Goal: Find specific page/section: Find specific page/section

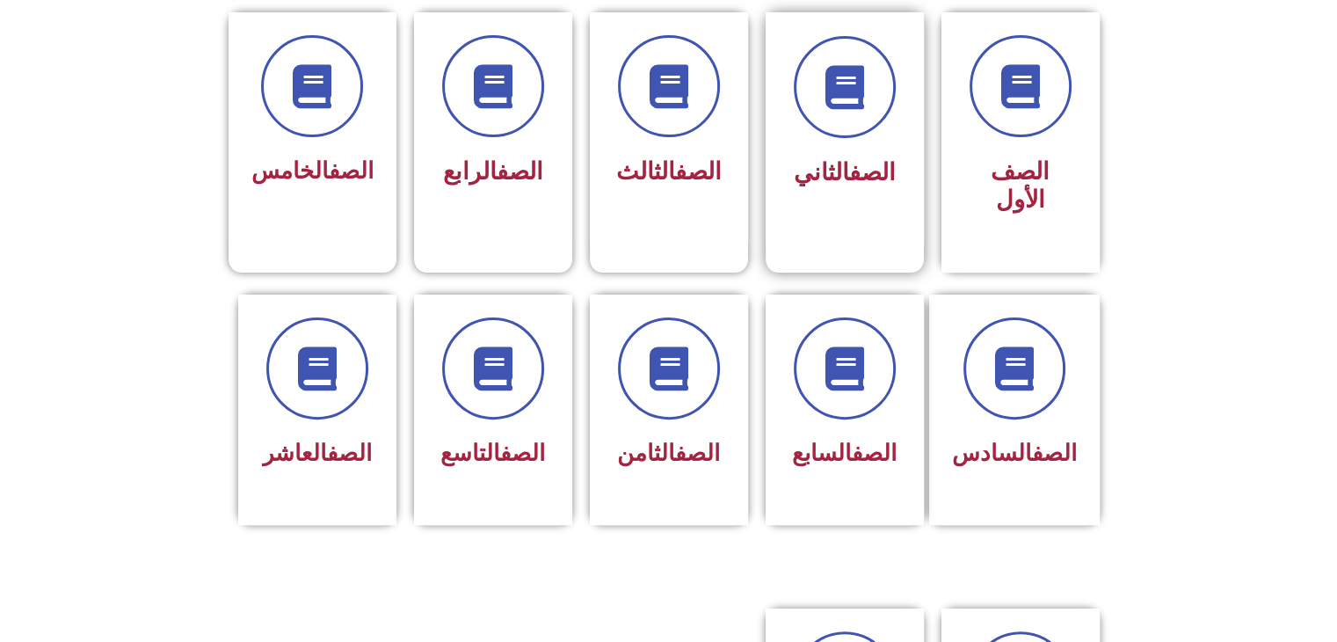
scroll to position [527, 0]
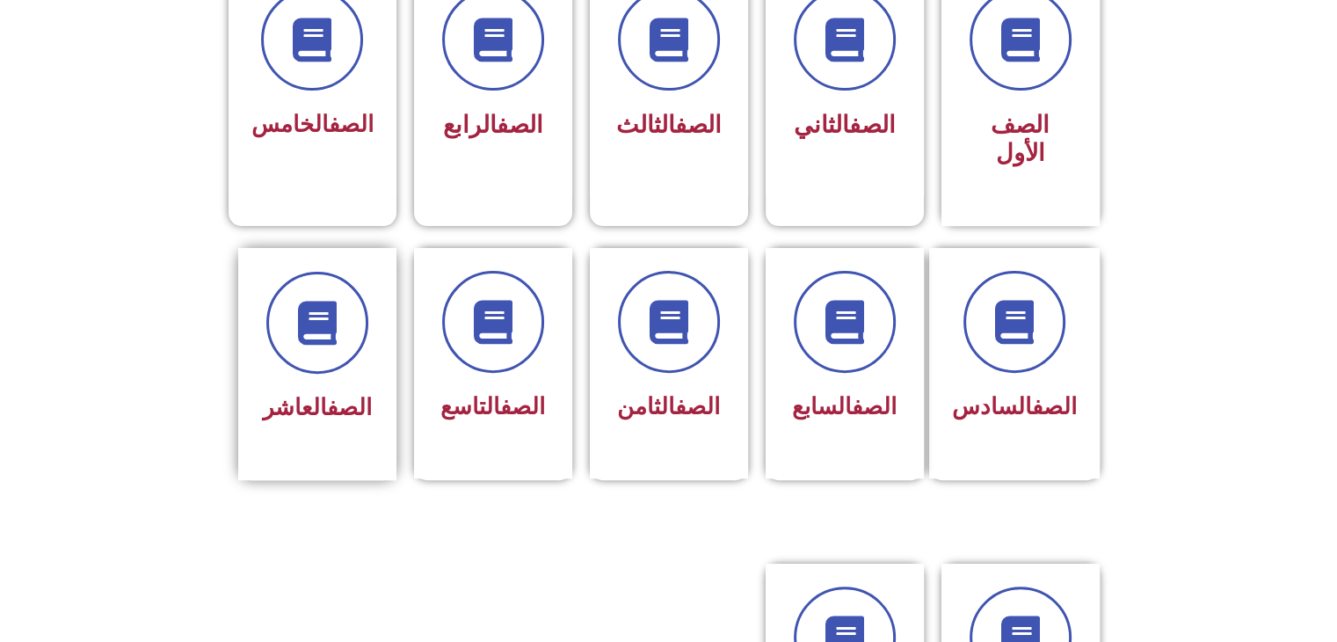
click at [365, 394] on link "الصف" at bounding box center [349, 407] width 45 height 26
click at [364, 394] on link "الصف" at bounding box center [349, 407] width 45 height 26
click at [272, 394] on span "الصف العاشر" at bounding box center [317, 407] width 109 height 26
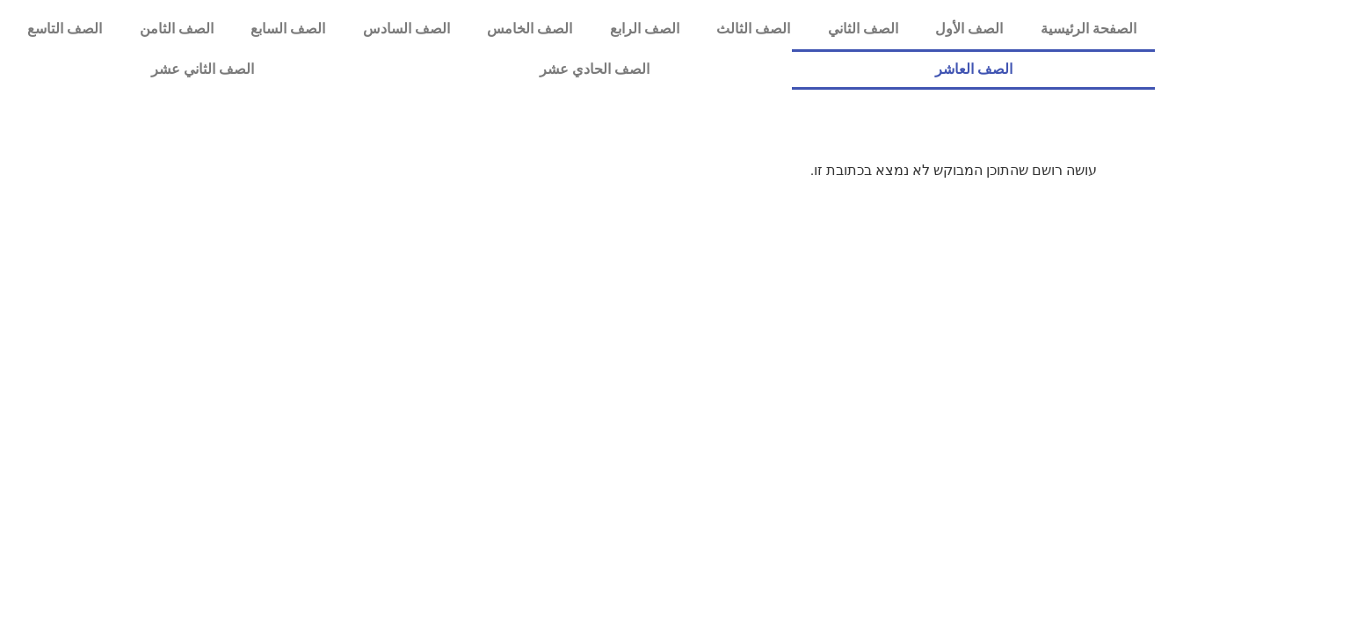
click at [792, 49] on link "الصف العاشر" at bounding box center [973, 69] width 363 height 40
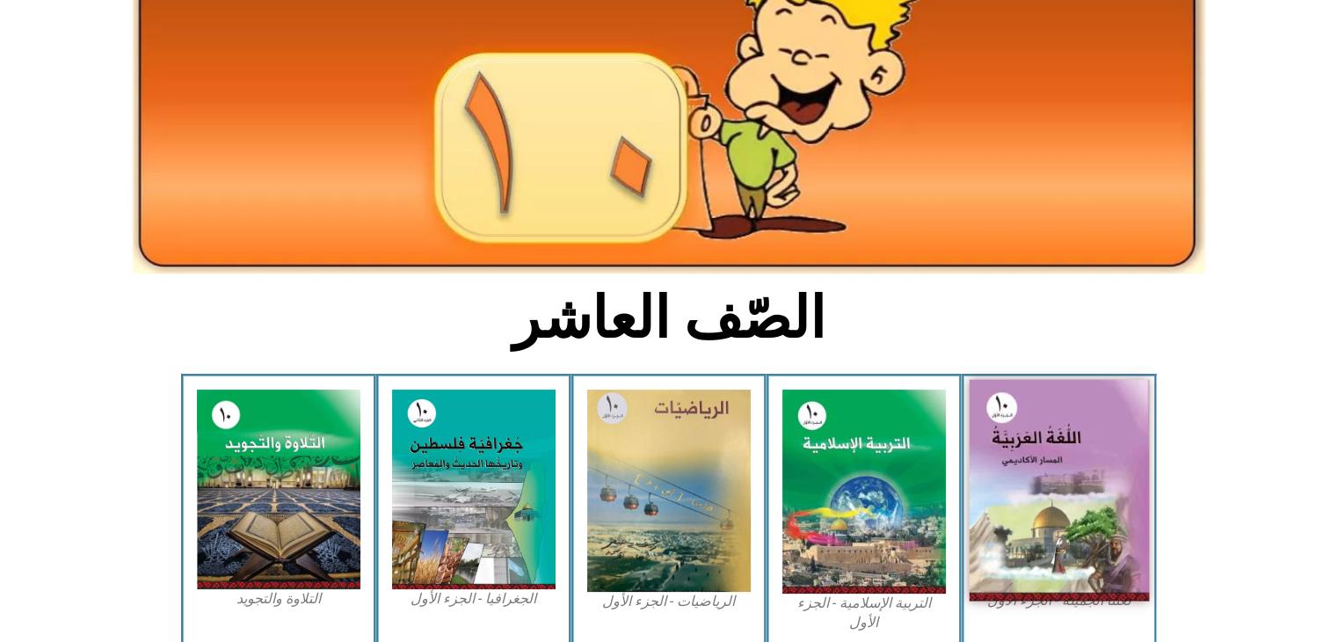
scroll to position [176, 0]
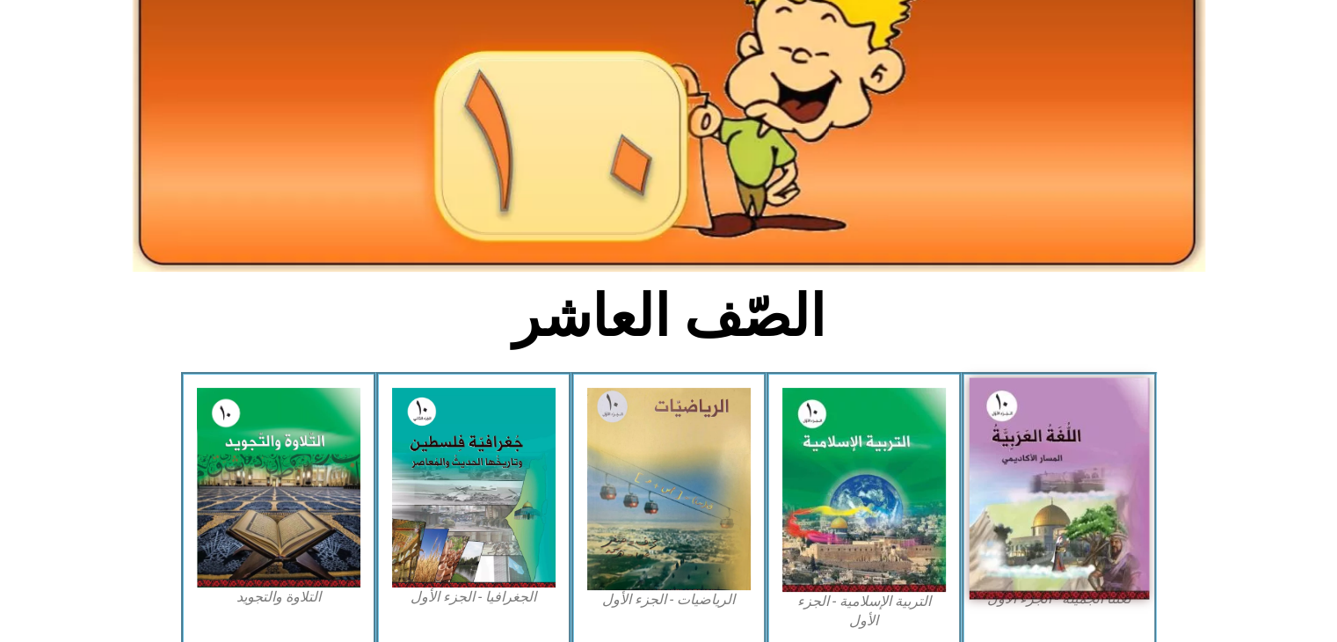
click at [1056, 484] on img at bounding box center [1059, 488] width 180 height 221
click at [1062, 542] on img at bounding box center [1059, 488] width 180 height 221
click at [1035, 559] on img at bounding box center [1059, 488] width 180 height 221
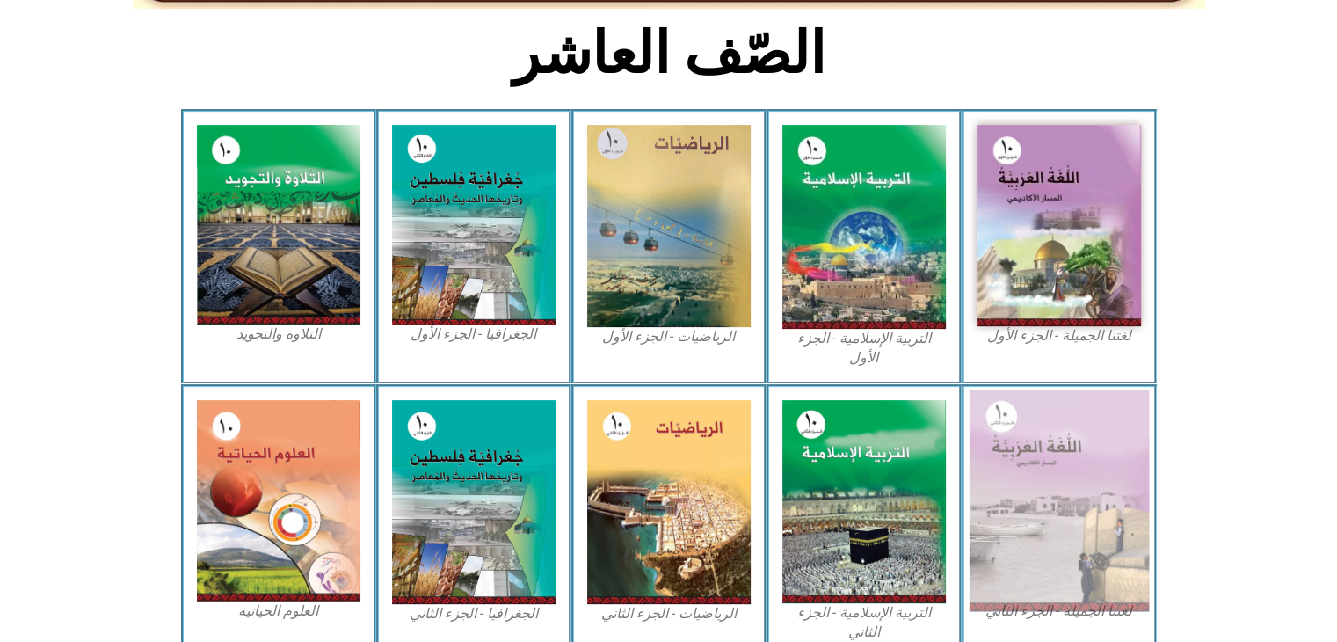
scroll to position [439, 0]
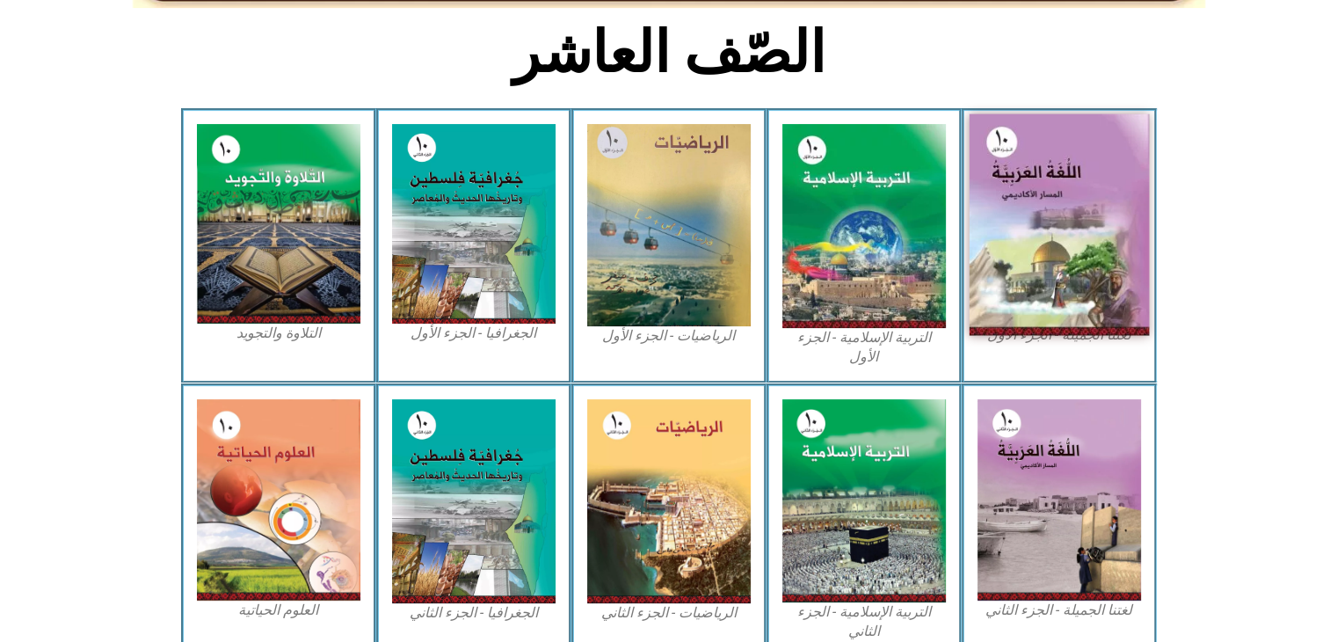
click at [1110, 217] on img at bounding box center [1059, 224] width 180 height 221
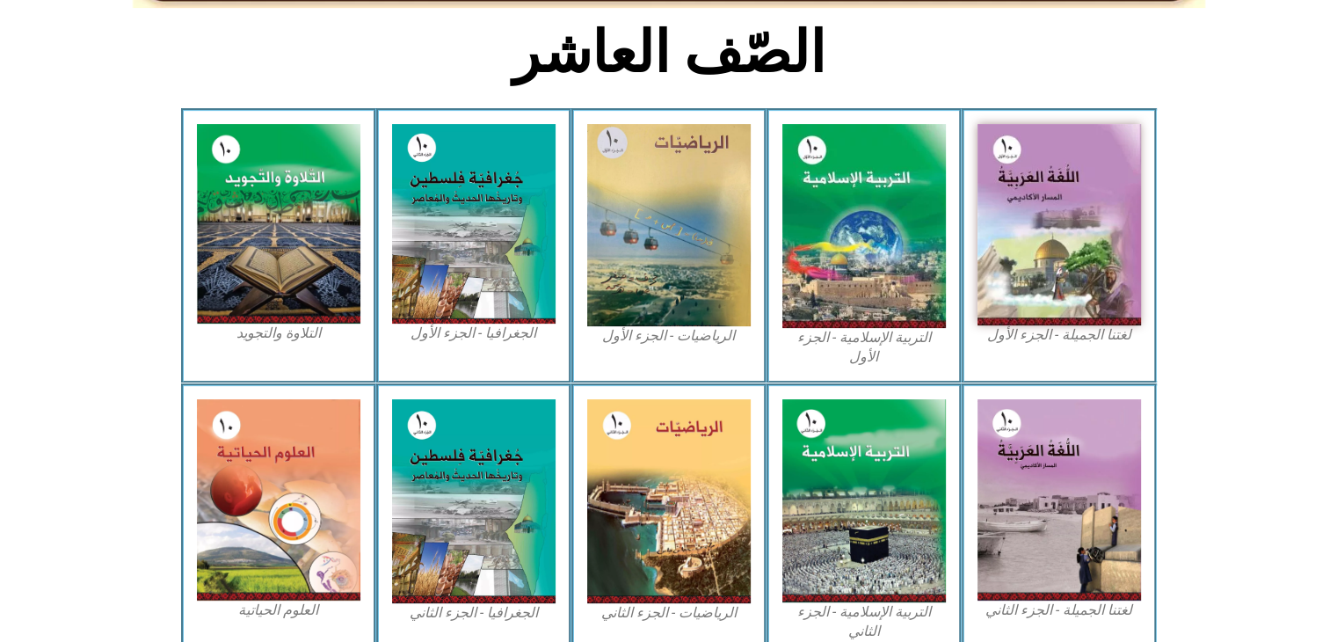
click at [1090, 330] on figcaption "لغتنا الجميلة - الجزء الأول​" at bounding box center [1058, 334] width 163 height 19
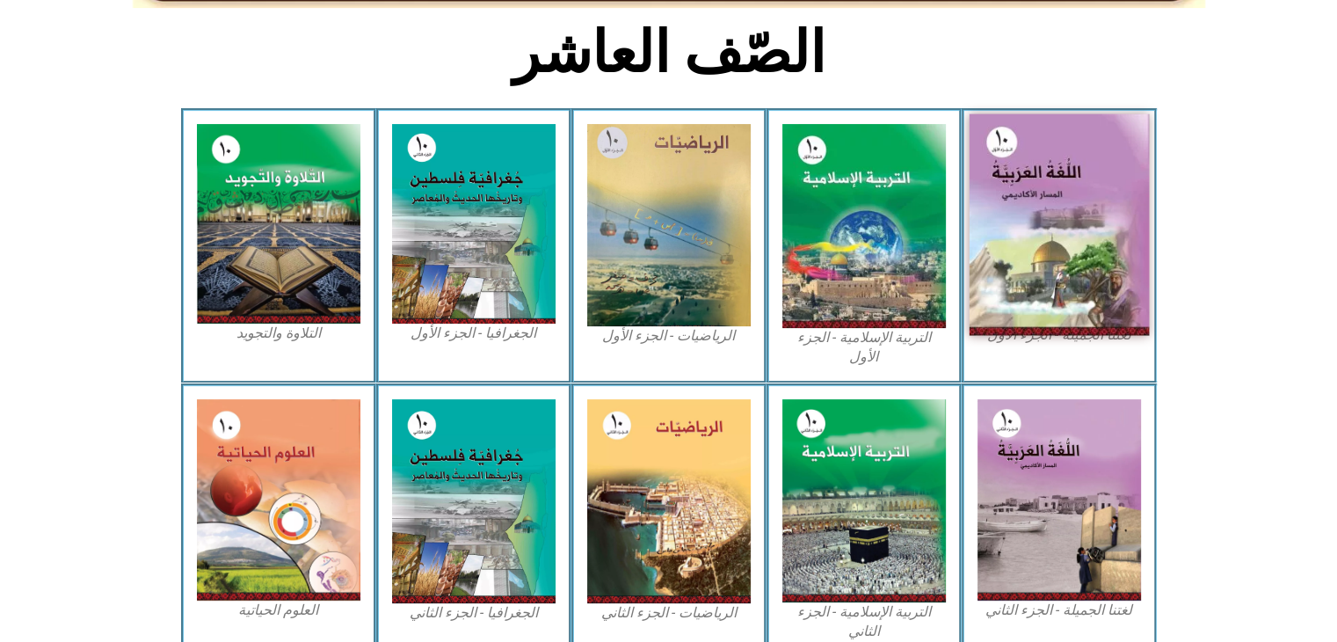
click at [1095, 315] on img at bounding box center [1059, 224] width 180 height 221
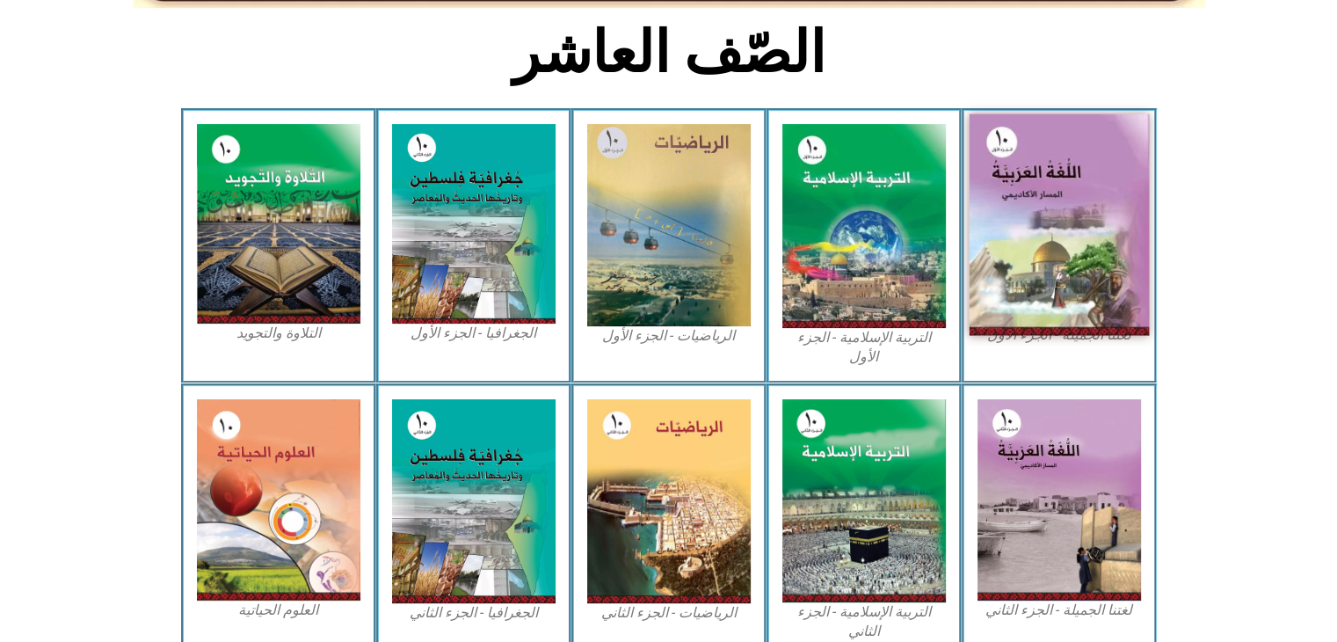
click at [1095, 315] on img at bounding box center [1059, 224] width 180 height 221
click at [1093, 279] on img at bounding box center [1059, 224] width 180 height 221
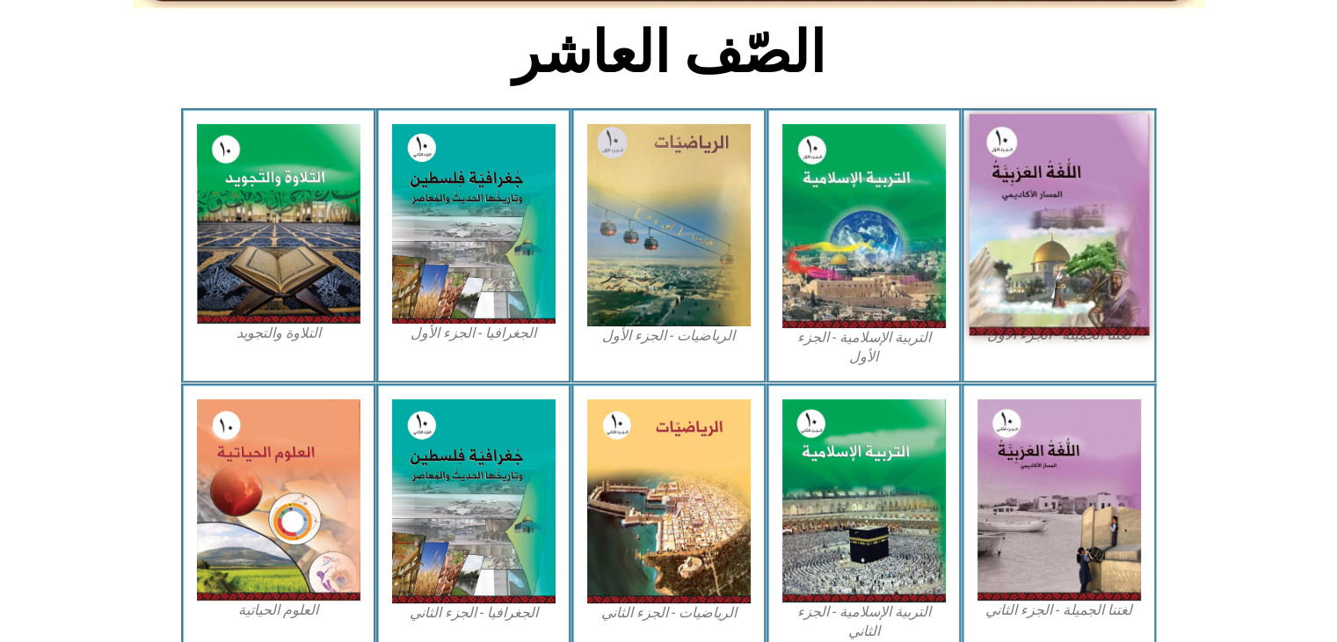
click at [1093, 279] on img at bounding box center [1059, 224] width 180 height 221
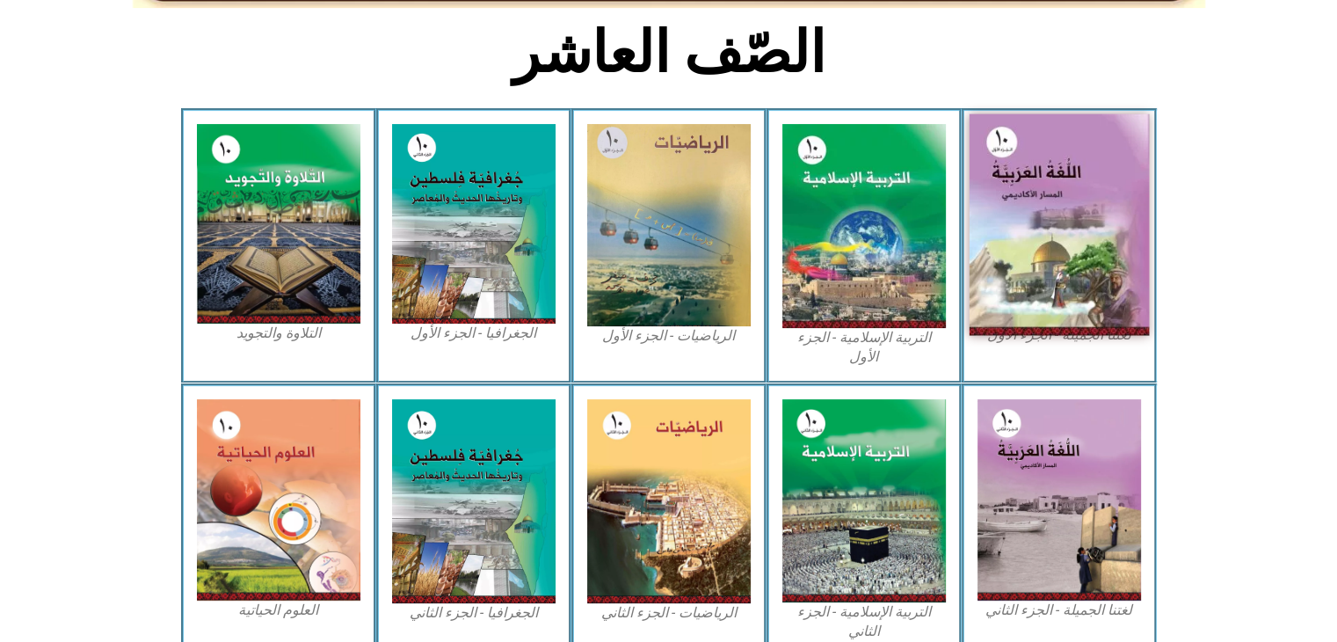
click at [1093, 279] on img at bounding box center [1059, 224] width 180 height 221
click at [1089, 279] on img at bounding box center [1059, 224] width 180 height 221
click at [1085, 279] on img at bounding box center [1059, 224] width 180 height 221
click at [1085, 281] on img at bounding box center [1059, 224] width 180 height 221
click at [1086, 281] on img at bounding box center [1059, 224] width 180 height 221
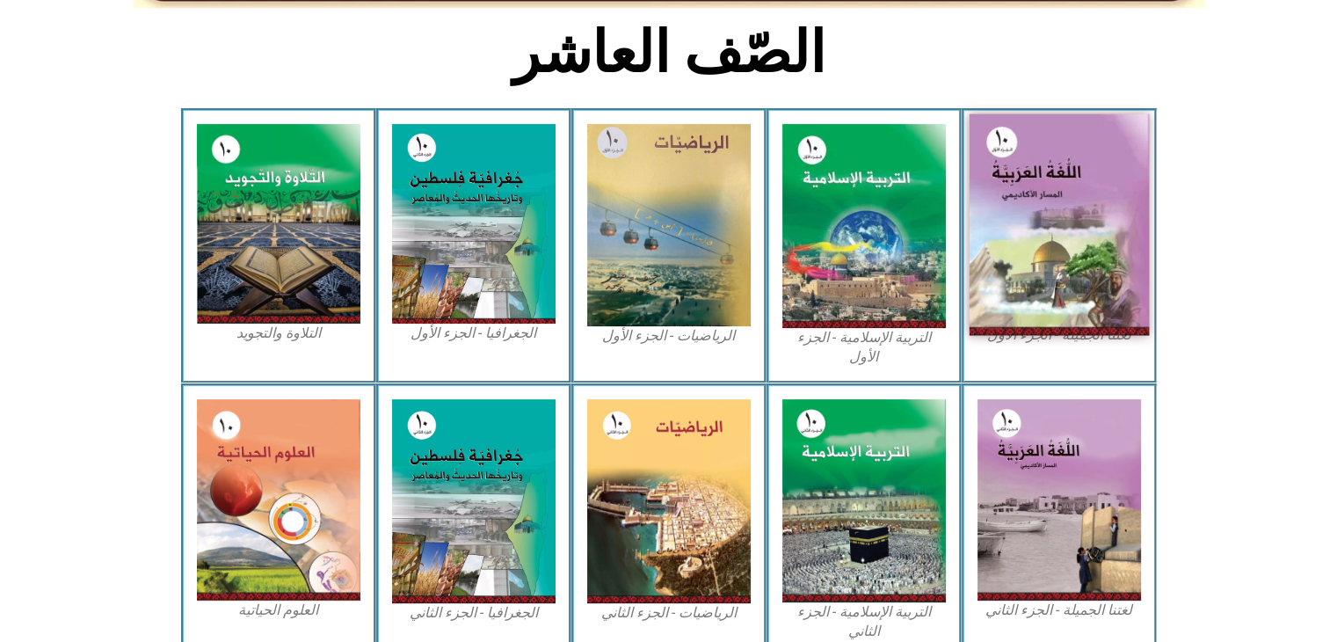
click at [1085, 282] on img at bounding box center [1059, 224] width 180 height 221
click at [1077, 290] on img at bounding box center [1059, 224] width 180 height 221
click at [1034, 282] on img at bounding box center [1059, 224] width 180 height 221
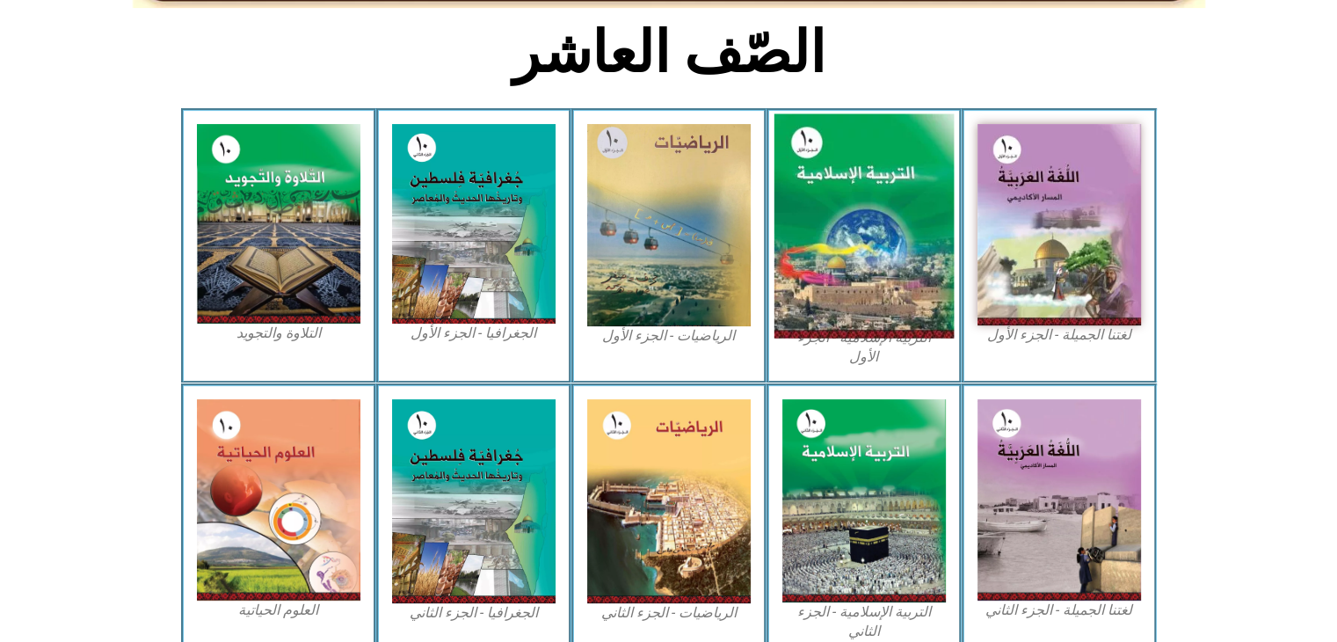
click at [823, 301] on img at bounding box center [863, 226] width 180 height 224
click at [834, 301] on img at bounding box center [863, 226] width 180 height 224
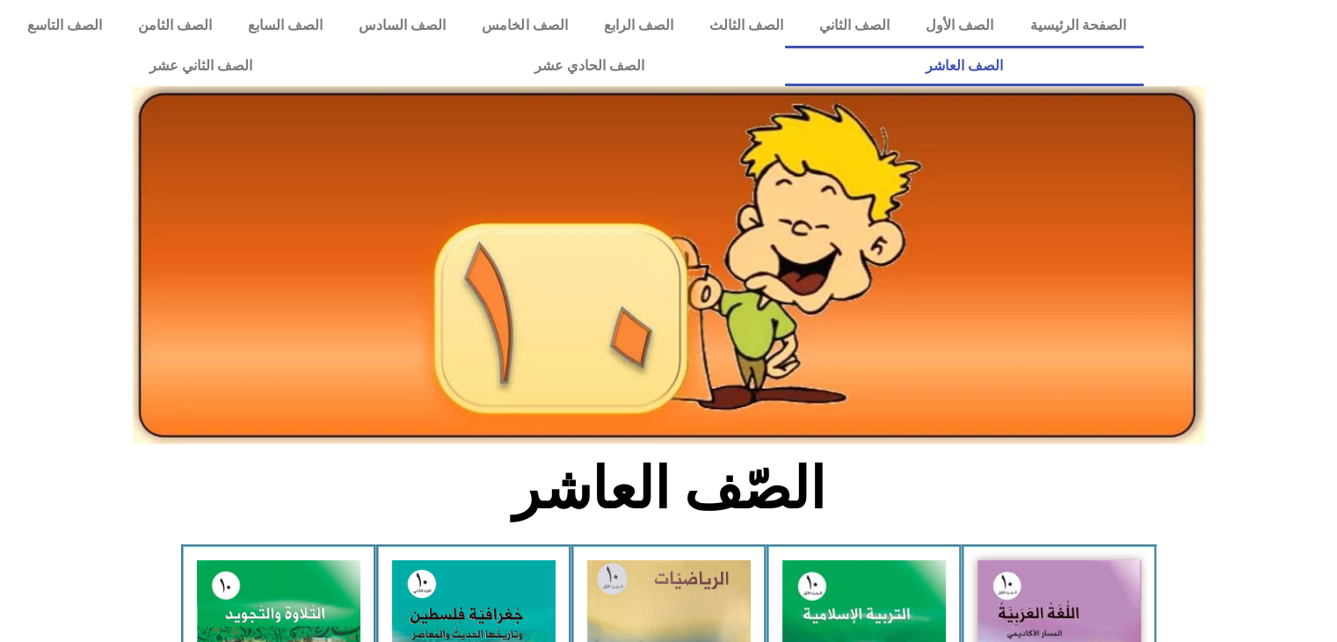
scroll to position [0, 0]
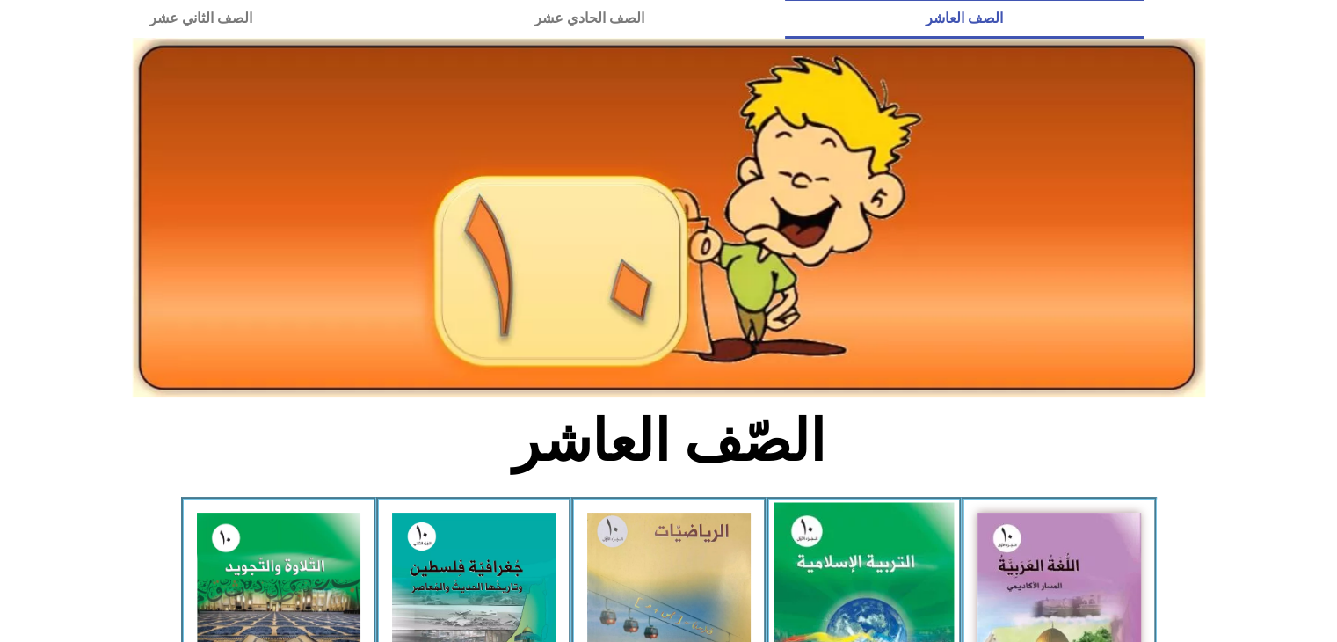
scroll to position [176, 0]
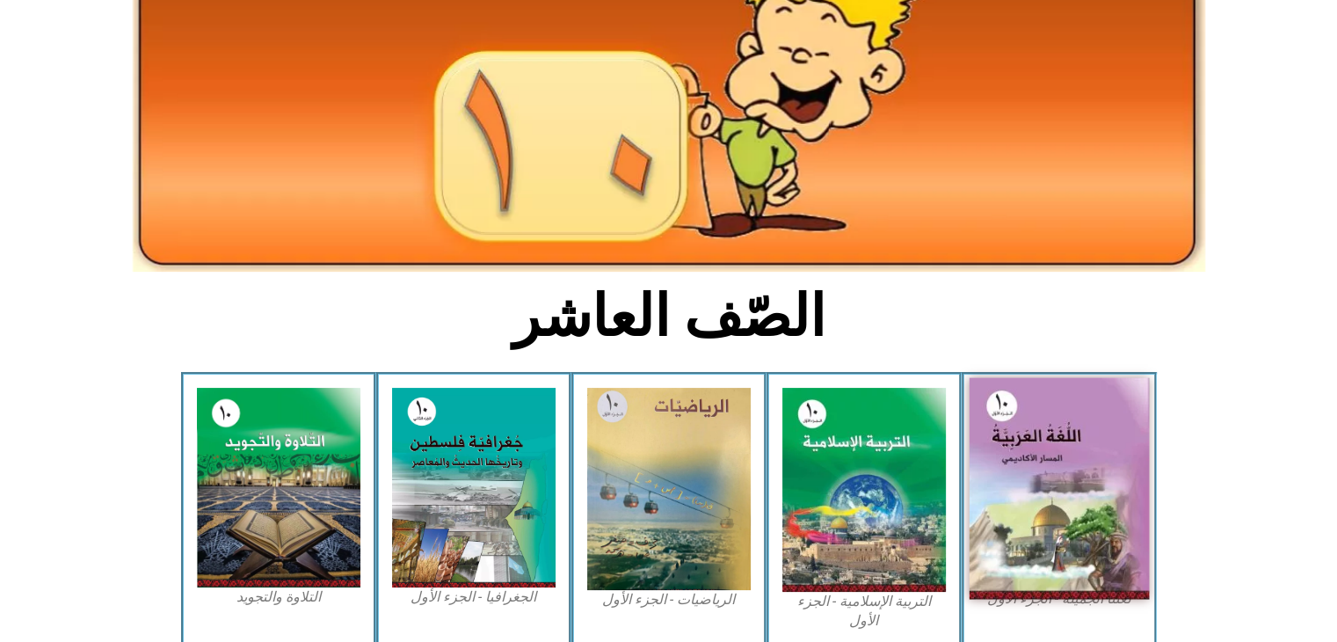
click at [1060, 511] on img at bounding box center [1059, 488] width 180 height 221
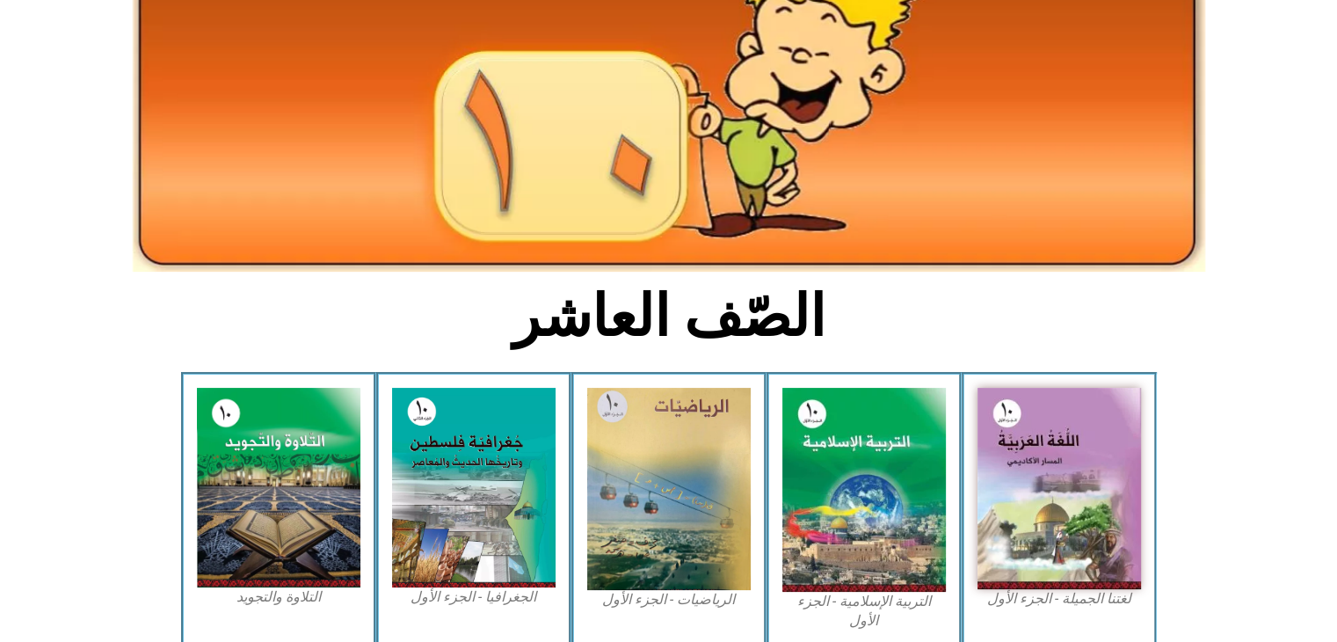
click at [1044, 600] on figure "لغتنا الجميلة - الجزء الأول​" at bounding box center [1058, 498] width 163 height 221
click at [1044, 600] on figcaption "لغتنا الجميلة - الجزء الأول​" at bounding box center [1058, 598] width 163 height 19
click at [1039, 597] on figcaption "لغتنا الجميلة - الجزء الأول​" at bounding box center [1058, 598] width 163 height 19
click at [1051, 593] on figcaption "لغتنا الجميلة - الجزء الأول​" at bounding box center [1058, 598] width 163 height 19
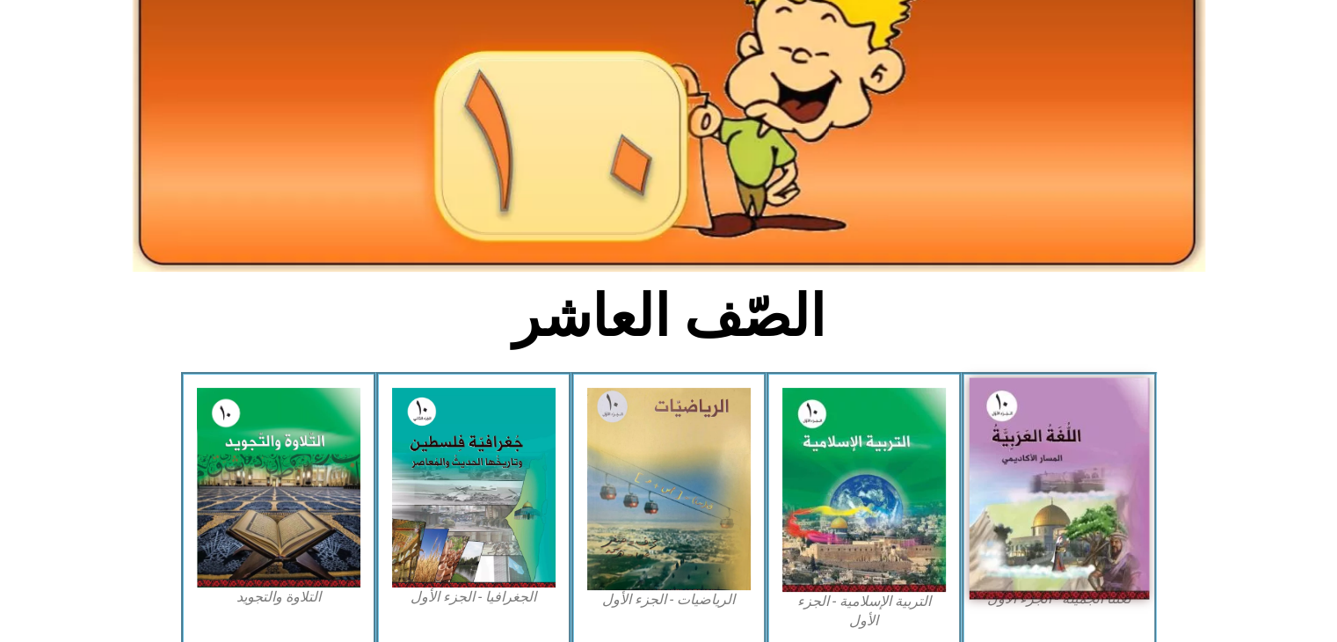
click at [1073, 565] on img at bounding box center [1059, 488] width 180 height 221
click at [1057, 539] on img at bounding box center [1059, 488] width 180 height 221
click at [1055, 539] on img at bounding box center [1059, 488] width 180 height 221
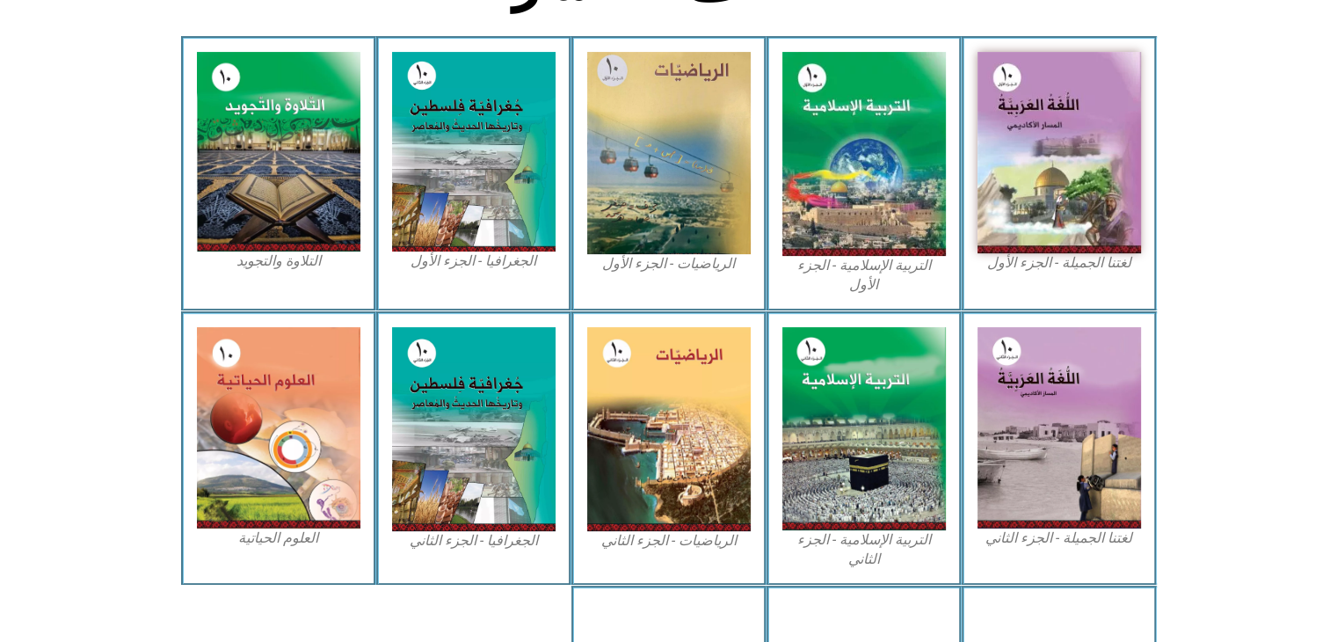
scroll to position [527, 0]
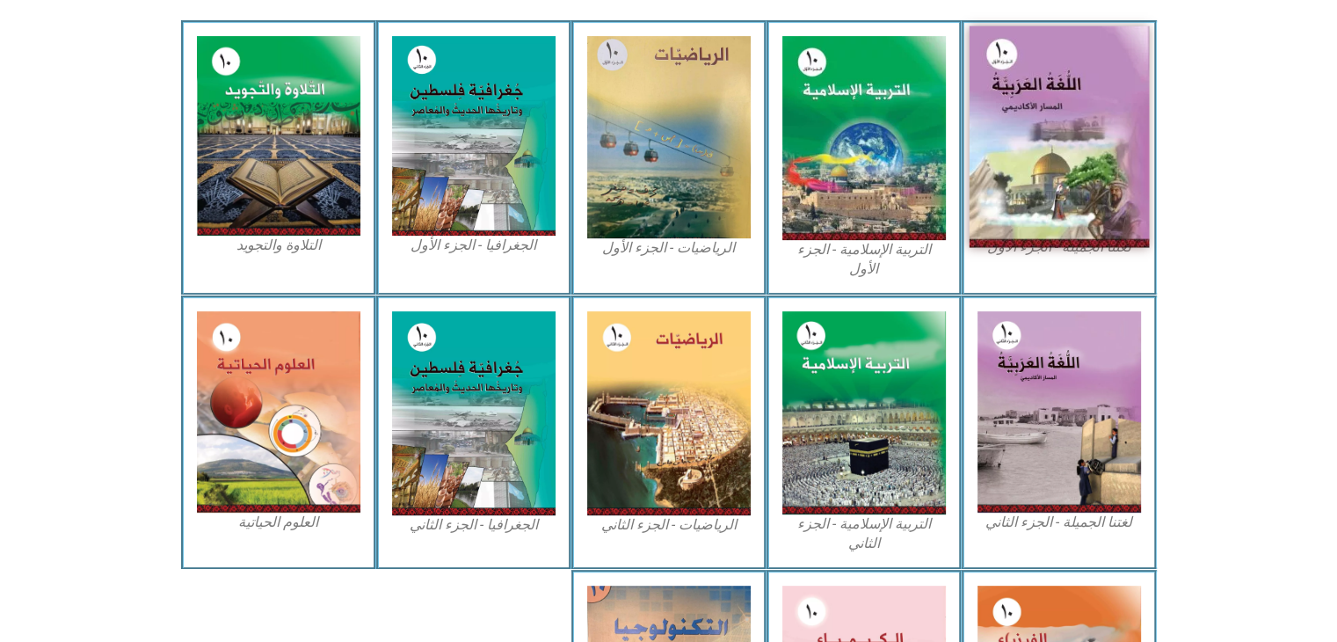
click at [1044, 105] on img at bounding box center [1059, 136] width 180 height 221
click at [1034, 137] on img at bounding box center [1059, 136] width 180 height 221
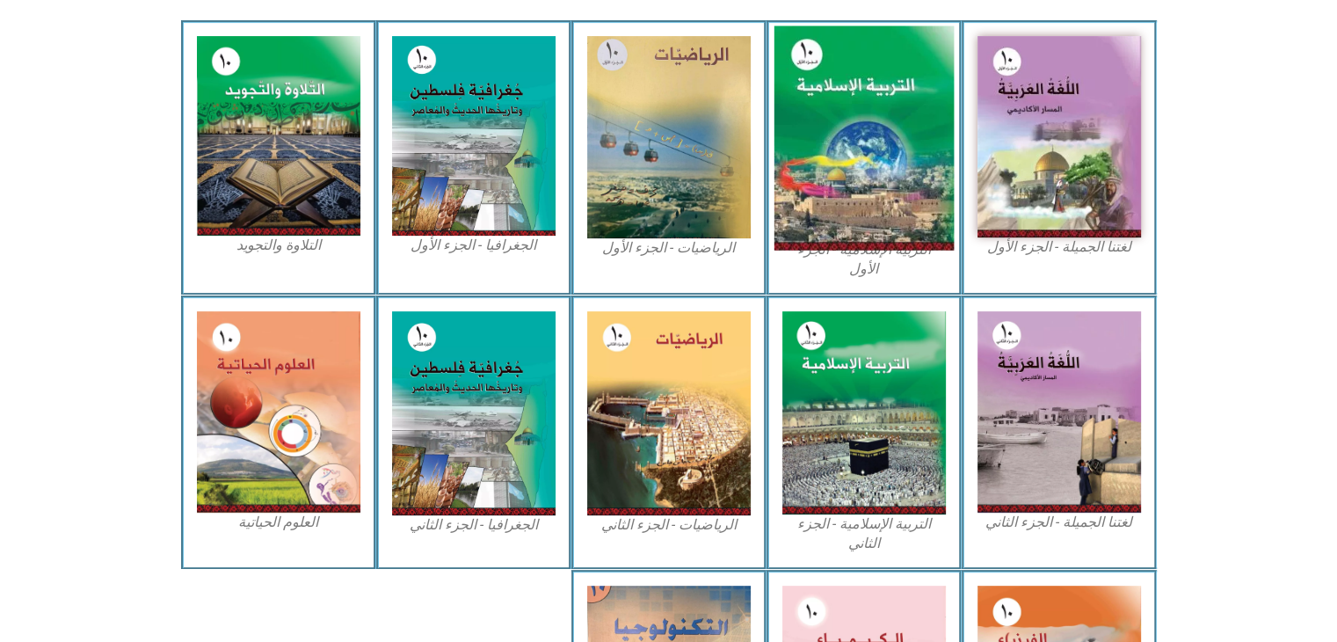
click at [917, 149] on img at bounding box center [863, 138] width 180 height 224
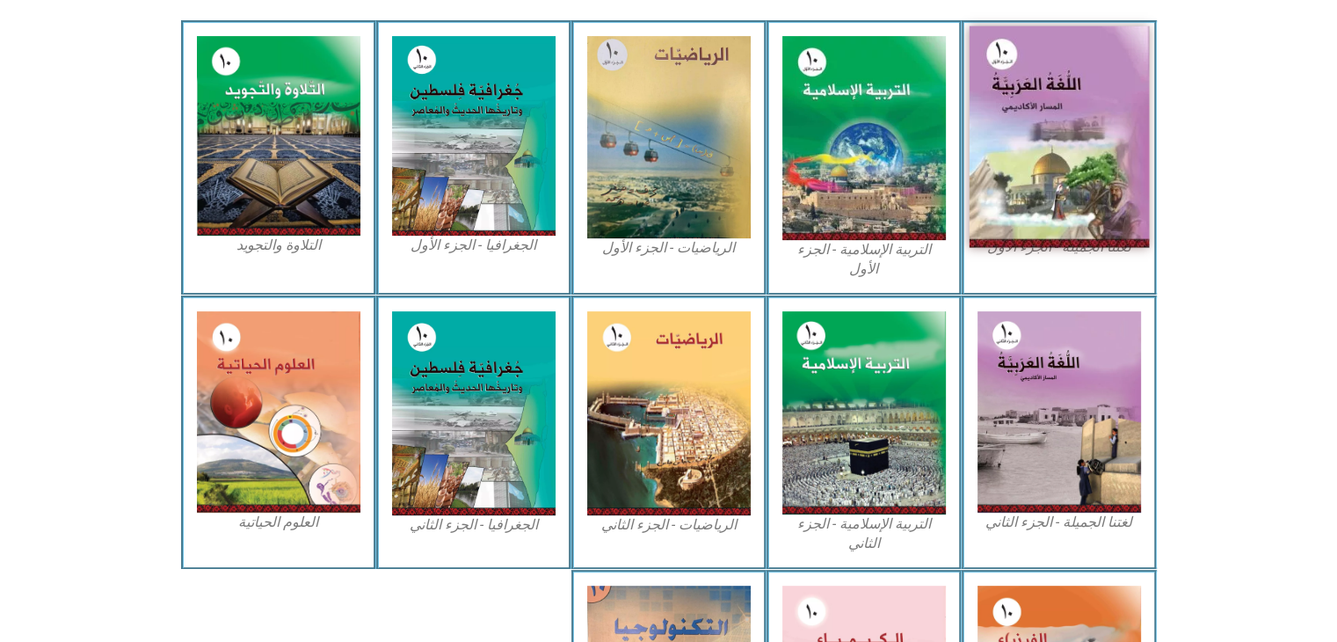
click at [1044, 166] on img at bounding box center [1059, 136] width 180 height 221
click at [1044, 172] on img at bounding box center [1059, 136] width 180 height 221
click at [1009, 201] on img at bounding box center [1059, 136] width 180 height 221
click at [1009, 195] on img at bounding box center [1059, 136] width 180 height 221
click at [1014, 192] on img at bounding box center [1059, 136] width 180 height 221
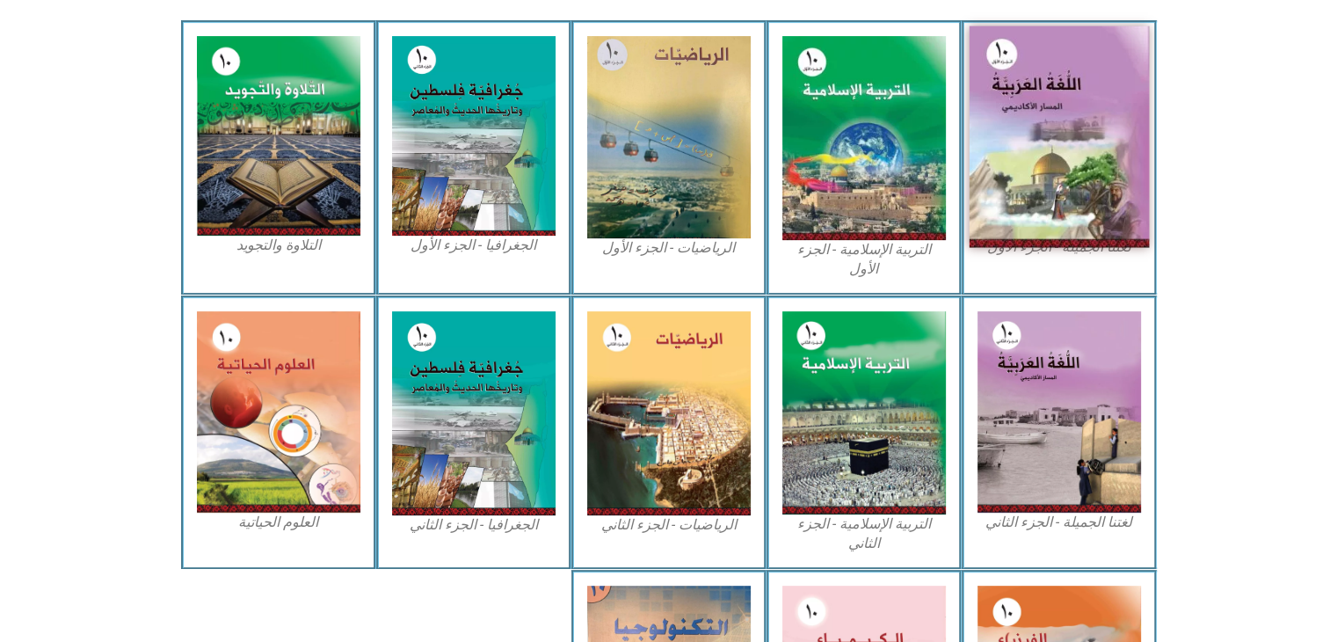
click at [1064, 129] on img at bounding box center [1059, 136] width 180 height 221
click at [1066, 127] on img at bounding box center [1059, 136] width 180 height 221
click at [1066, 124] on img at bounding box center [1059, 136] width 180 height 221
click at [1081, 115] on img at bounding box center [1059, 136] width 180 height 221
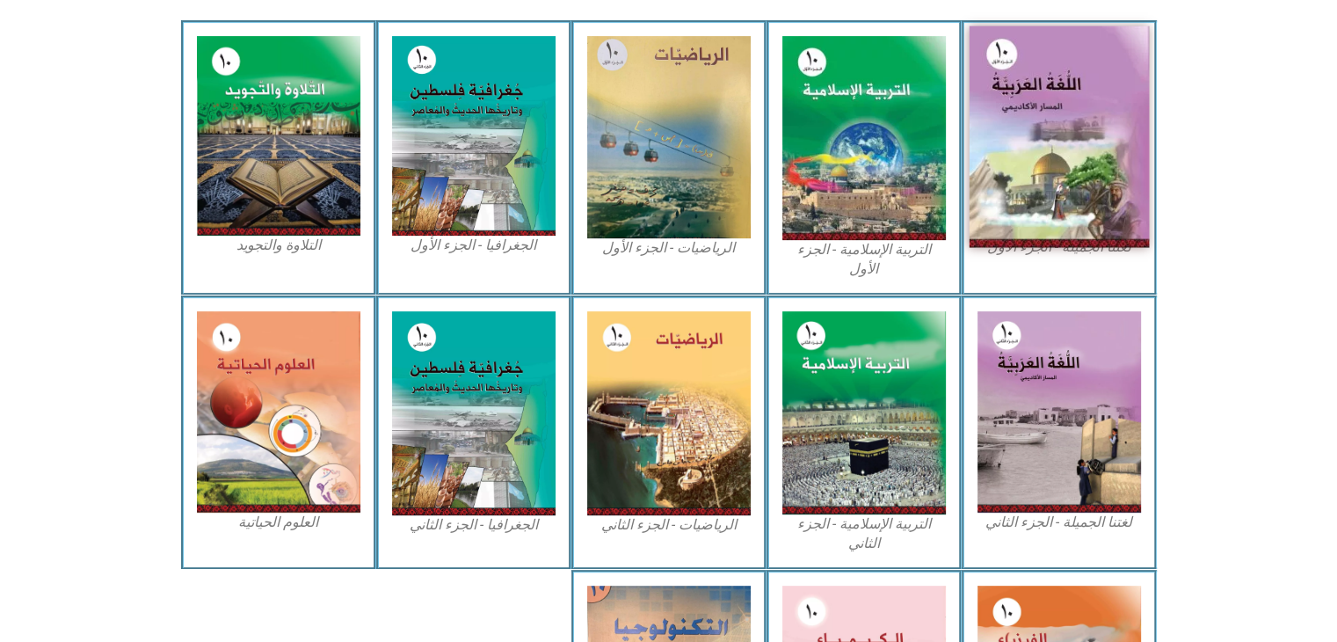
click at [1081, 115] on img at bounding box center [1059, 136] width 180 height 221
click at [1066, 124] on img at bounding box center [1059, 136] width 180 height 221
click at [1065, 127] on img at bounding box center [1059, 136] width 180 height 221
click at [1062, 133] on img at bounding box center [1059, 136] width 180 height 221
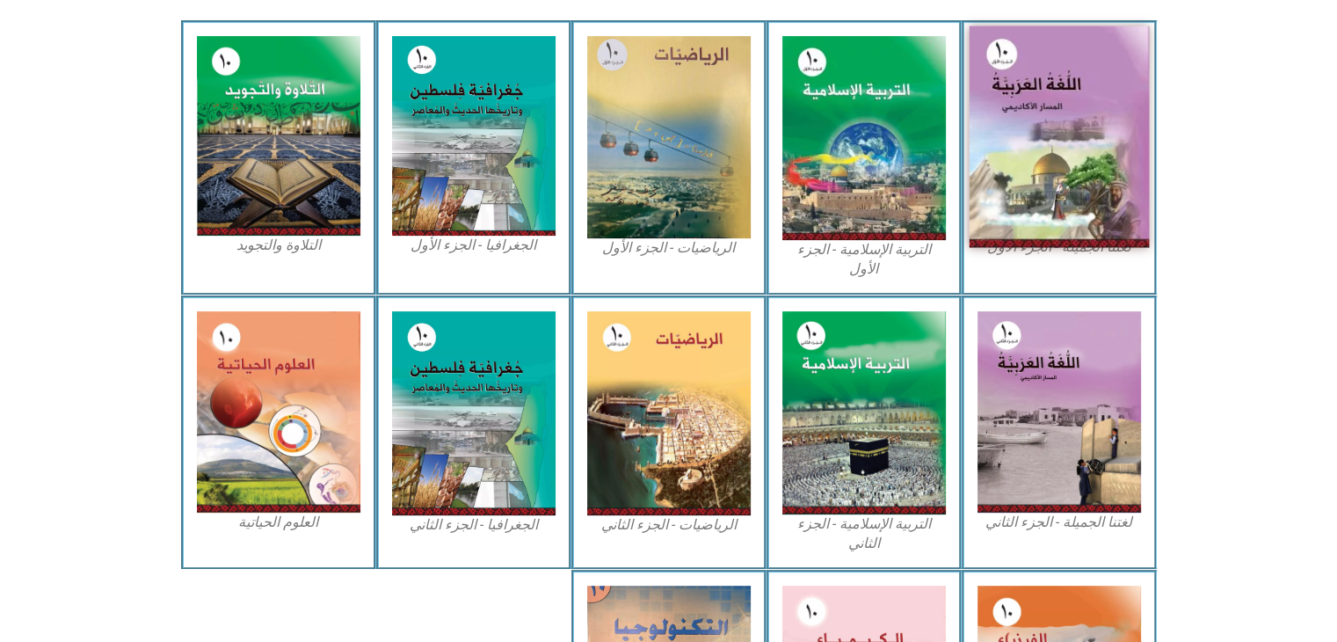
click at [1058, 140] on img at bounding box center [1059, 136] width 180 height 221
click at [1057, 144] on img at bounding box center [1059, 136] width 180 height 221
click at [1057, 148] on img at bounding box center [1059, 136] width 180 height 221
click at [1071, 180] on img at bounding box center [1059, 136] width 180 height 221
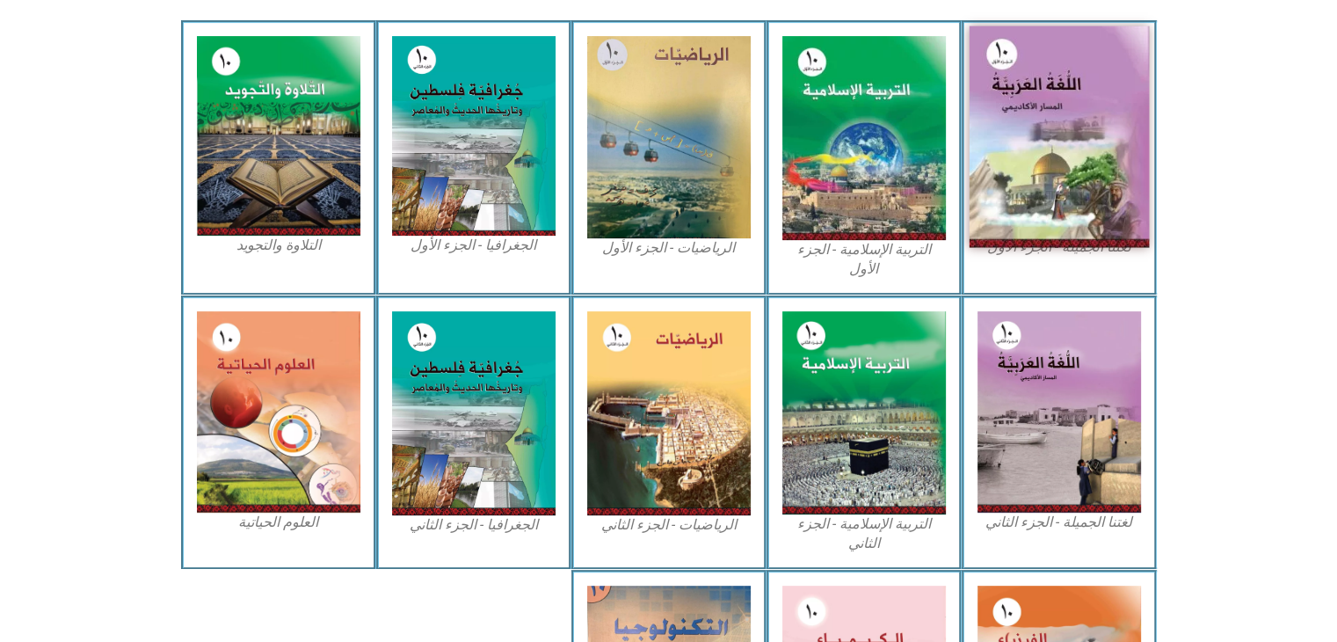
click at [1071, 180] on img at bounding box center [1059, 136] width 180 height 221
click at [1071, 182] on img at bounding box center [1059, 136] width 180 height 221
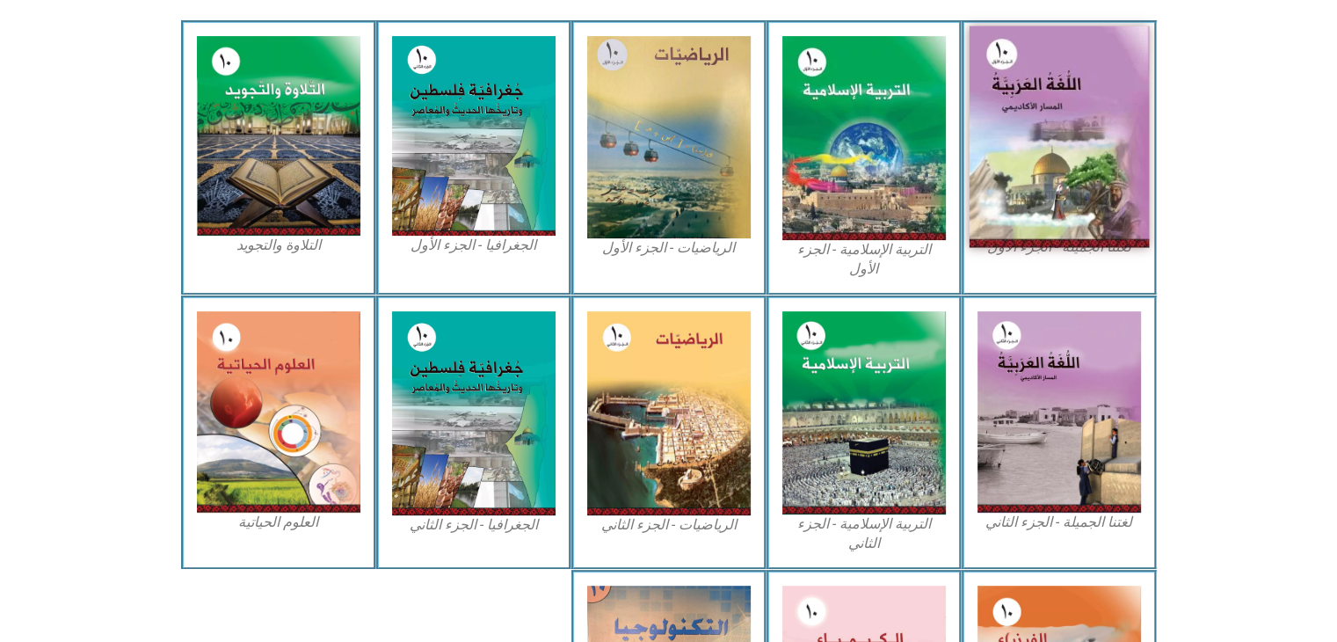
drag, startPoint x: 1071, startPoint y: 182, endPoint x: 1097, endPoint y: 229, distance: 53.9
click at [1097, 229] on img at bounding box center [1059, 136] width 180 height 221
click at [1092, 219] on img at bounding box center [1059, 136] width 180 height 221
click at [1069, 196] on img at bounding box center [1059, 136] width 180 height 221
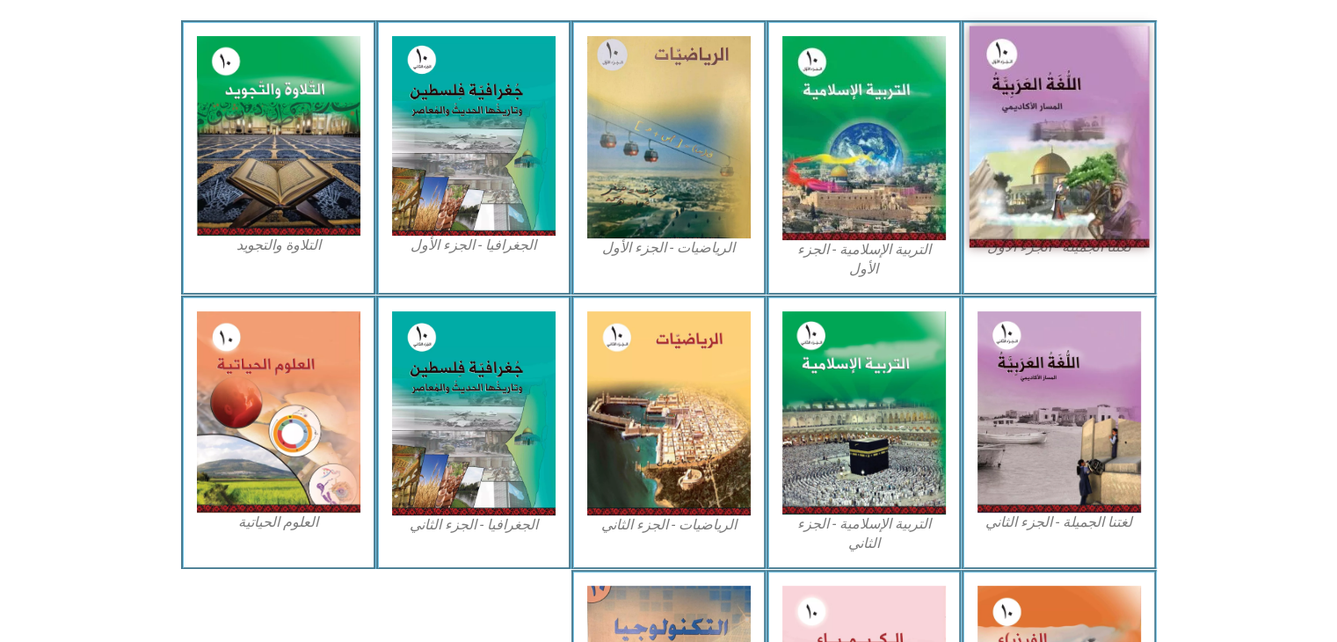
click at [1069, 196] on img at bounding box center [1059, 136] width 180 height 221
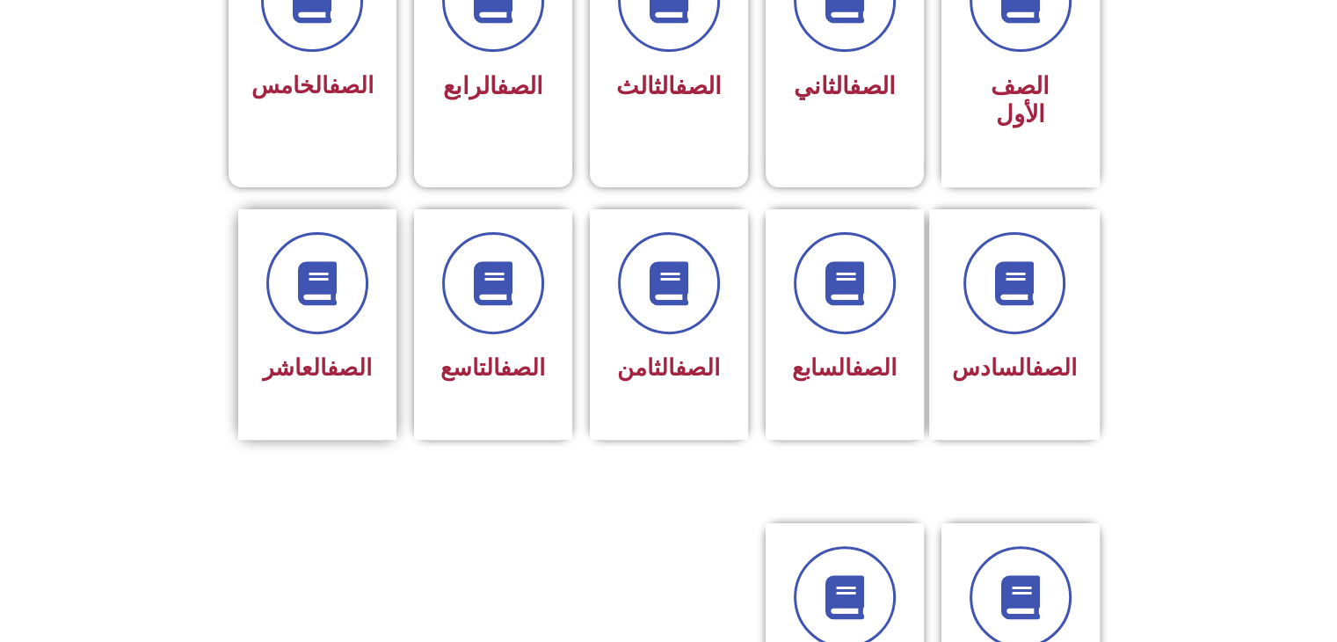
scroll to position [615, 0]
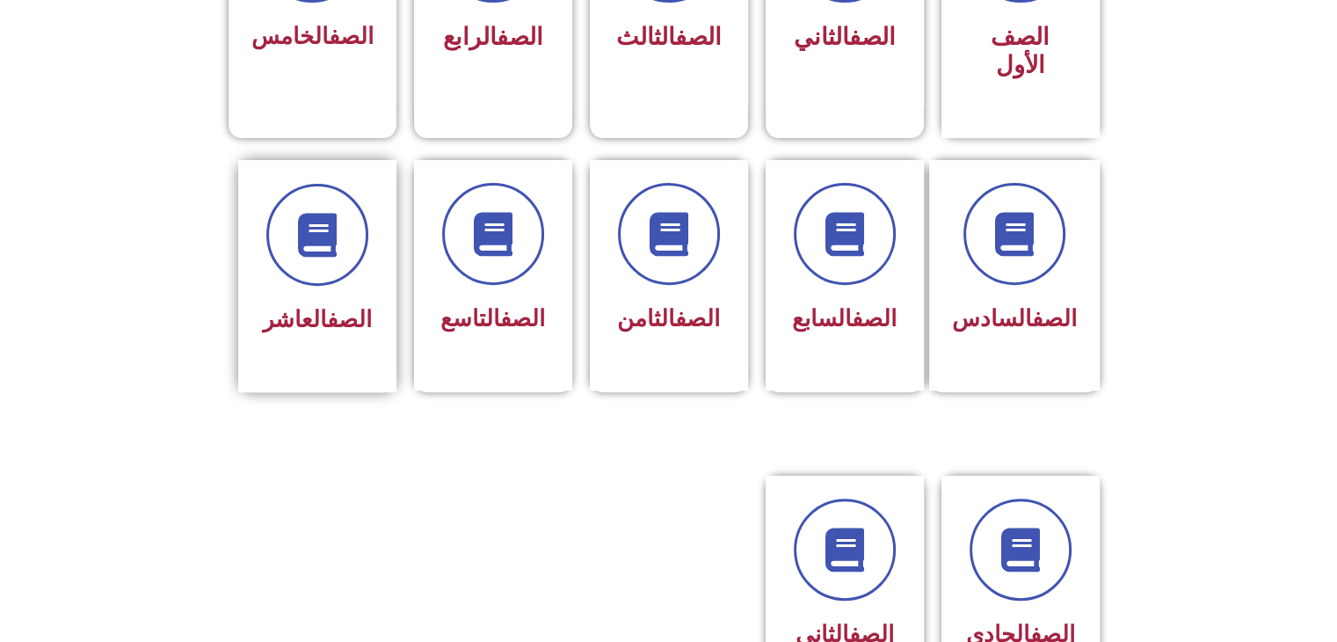
click at [298, 299] on div "الصف العاشر" at bounding box center [317, 320] width 111 height 43
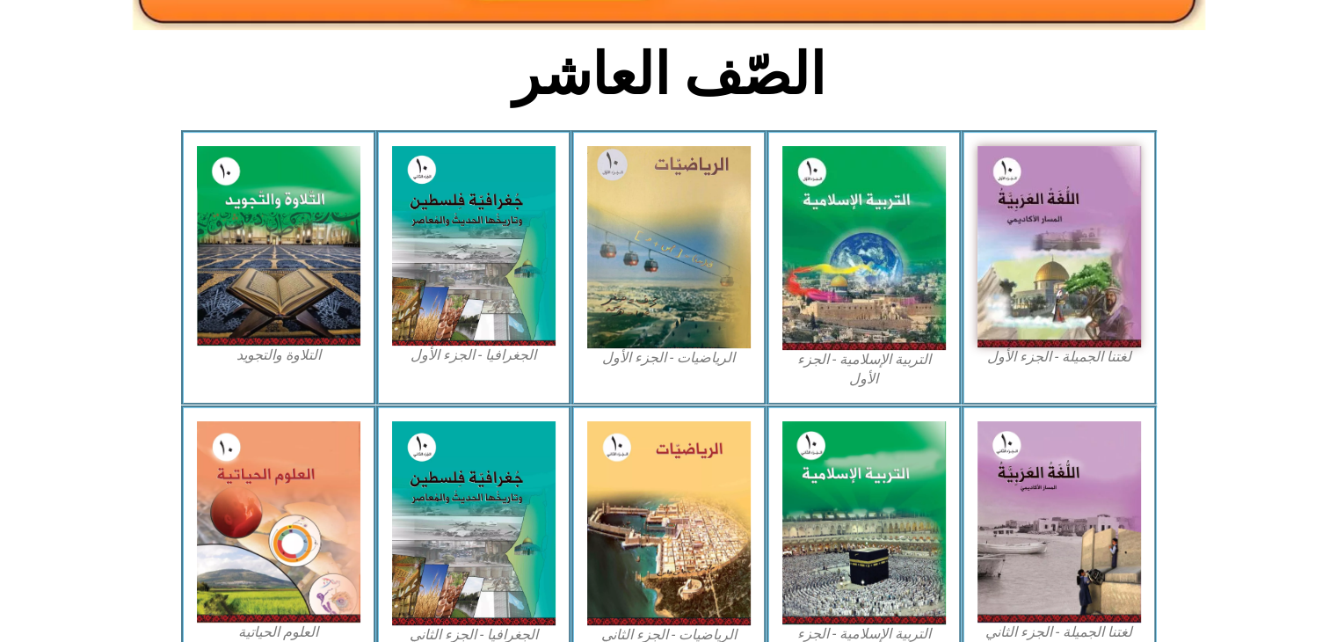
scroll to position [439, 0]
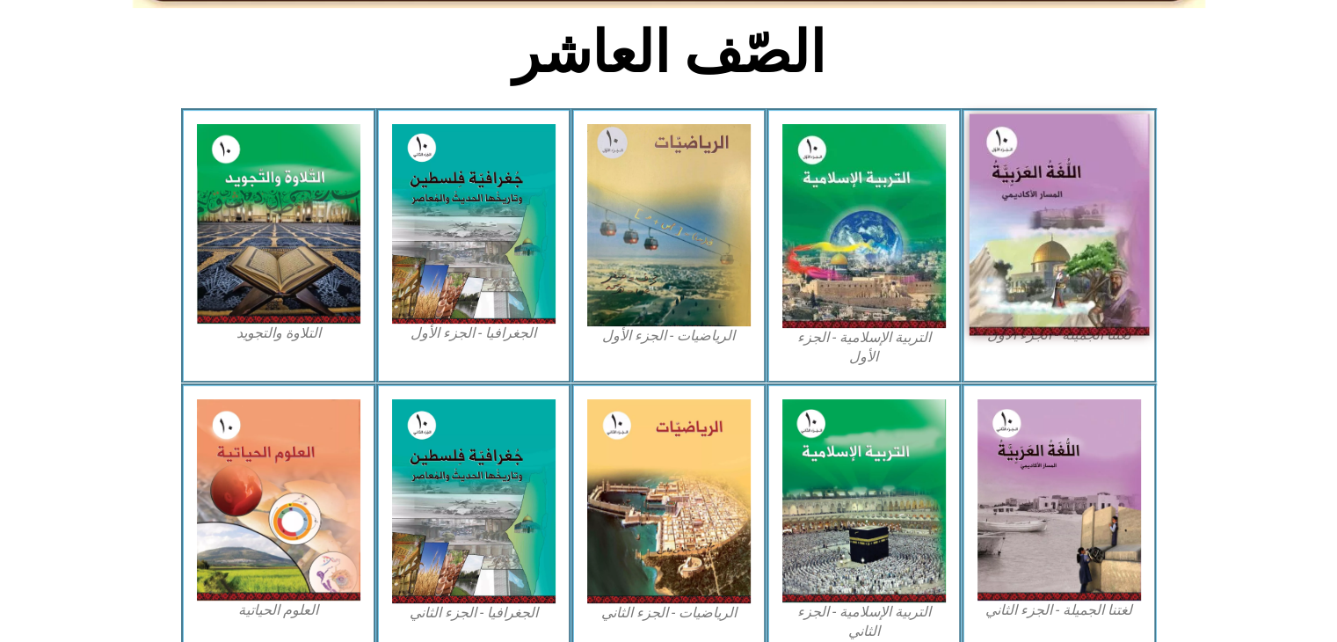
click at [1058, 243] on img at bounding box center [1059, 224] width 180 height 221
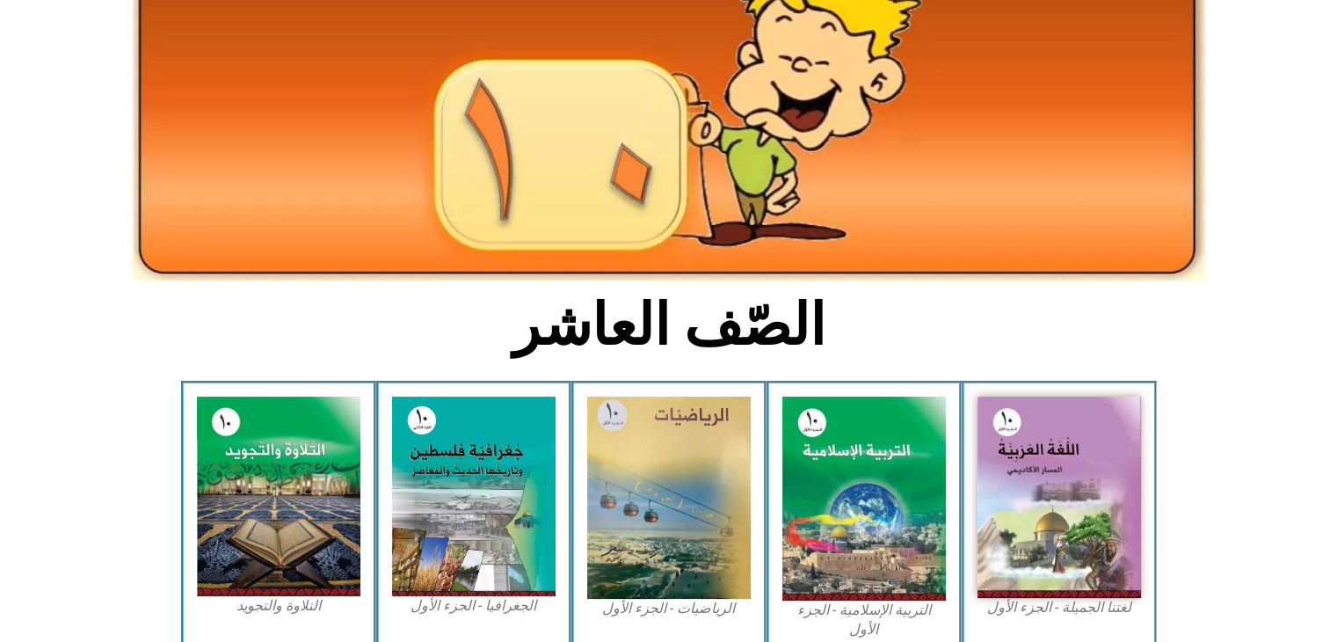
scroll to position [264, 0]
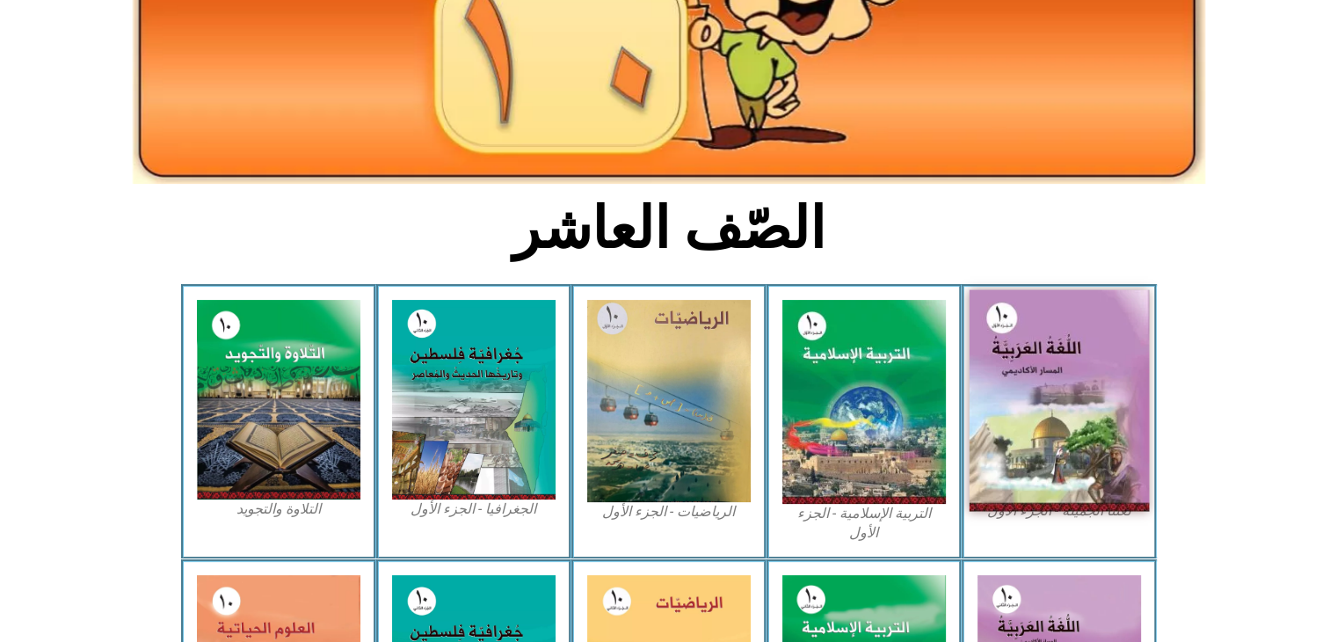
click at [1083, 433] on img at bounding box center [1059, 400] width 180 height 221
drag, startPoint x: 1083, startPoint y: 433, endPoint x: 1083, endPoint y: 466, distance: 32.5
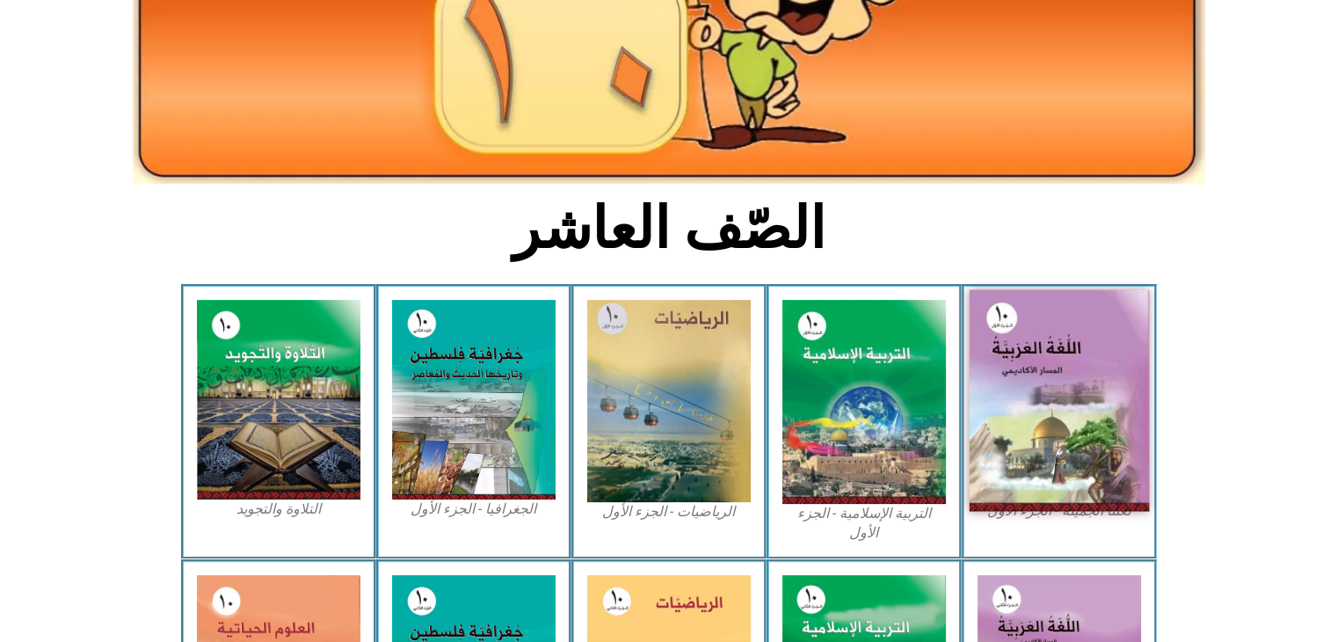
click at [1083, 466] on img at bounding box center [1059, 400] width 180 height 221
click at [1083, 469] on img at bounding box center [1059, 400] width 180 height 221
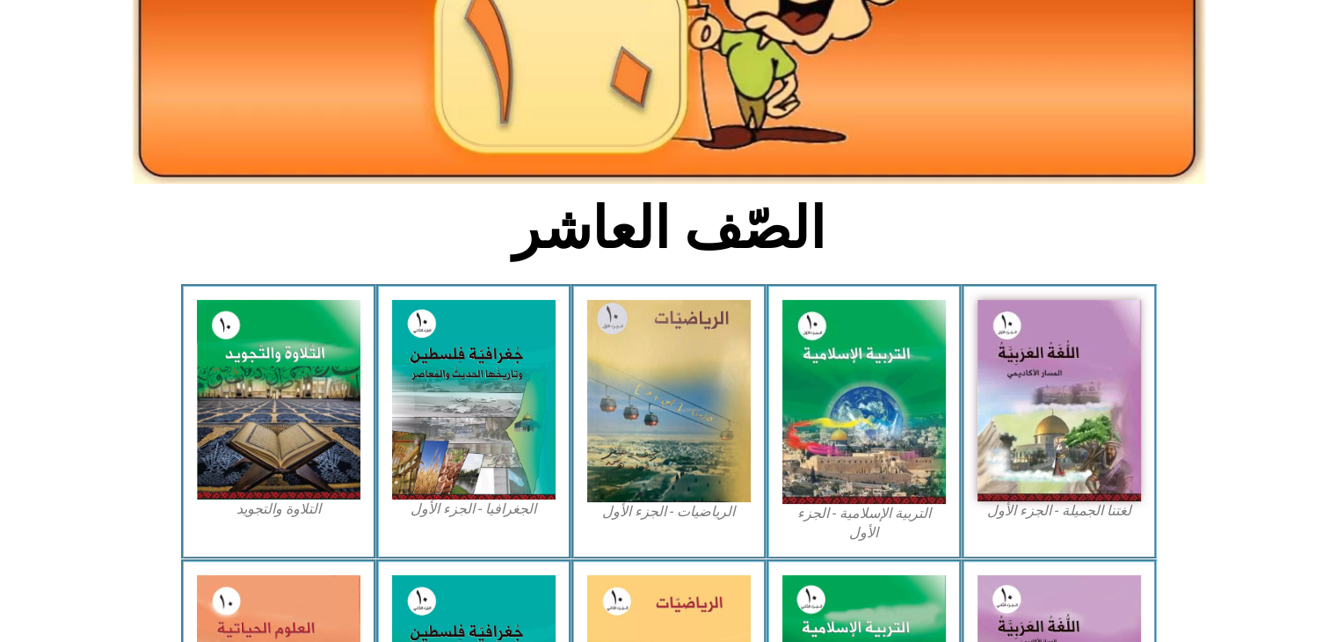
click at [1160, 473] on section "لغتنا الجميلة - الجزء الأول​ التربية الإسلامية - الجزء الأول الرياضيات - الجزء …" at bounding box center [668, 421] width 1337 height 274
